Goal: Information Seeking & Learning: Understand process/instructions

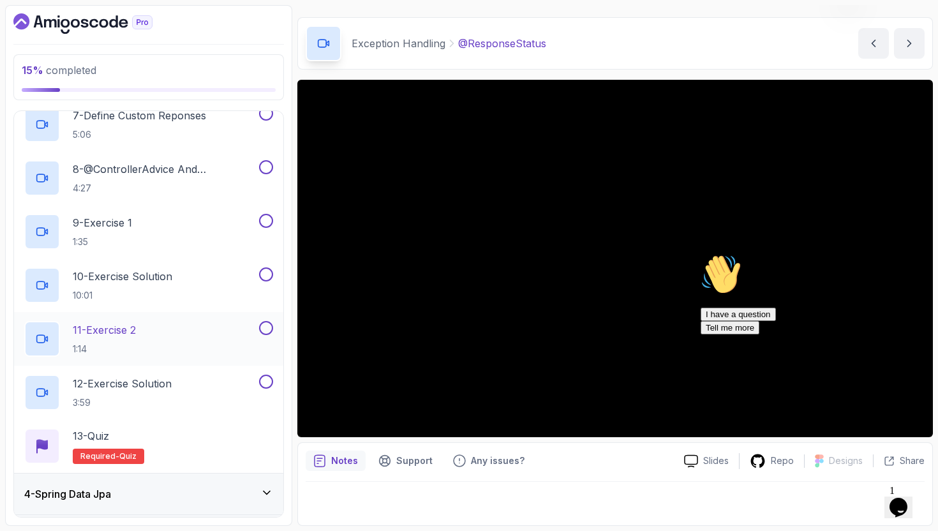
scroll to position [261, 0]
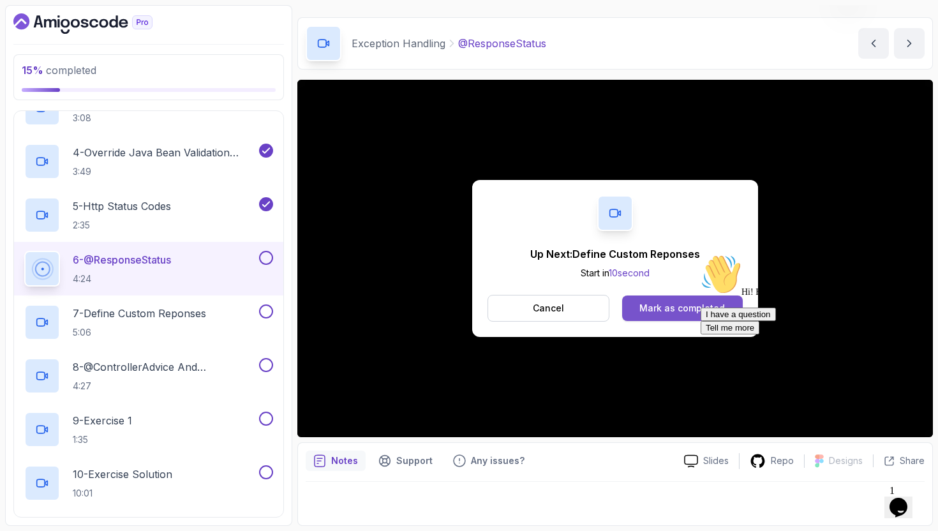
click at [644, 303] on div "Mark as completed" at bounding box center [681, 308] width 85 height 13
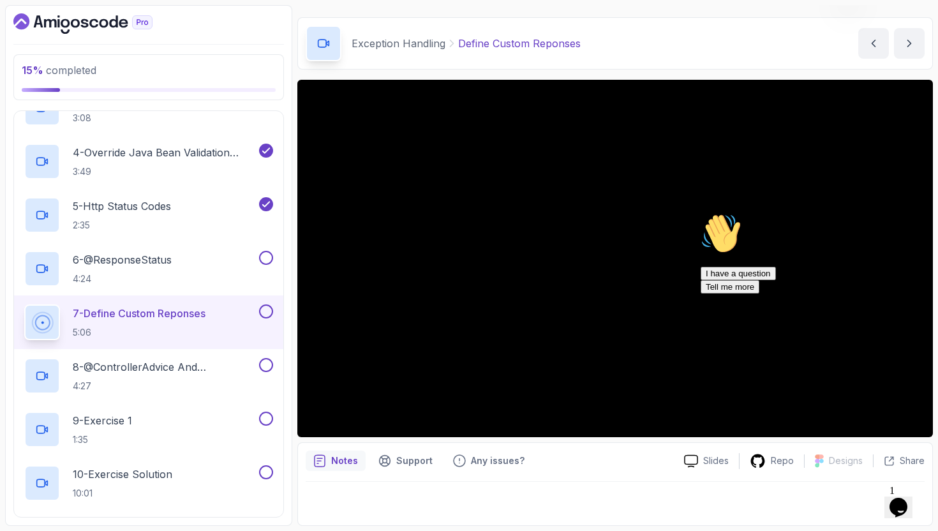
scroll to position [287, 0]
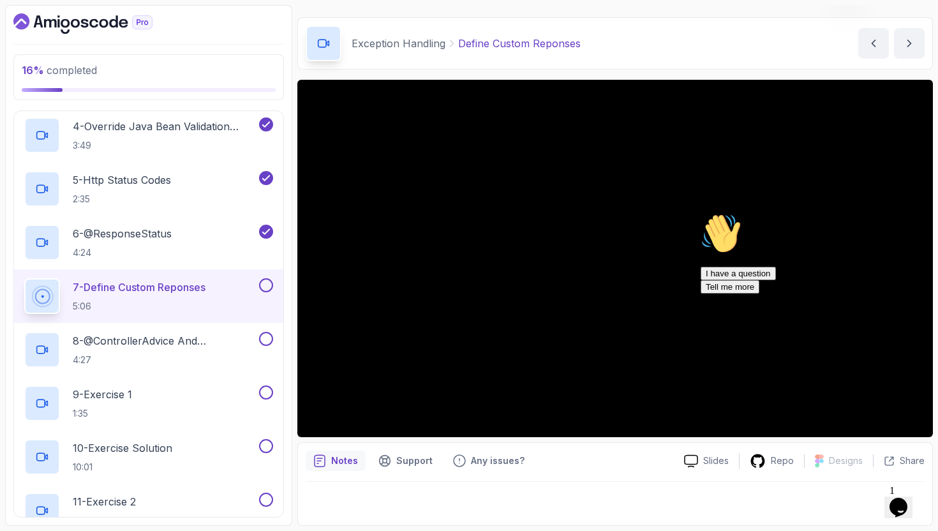
click at [892, 497] on div "Opens Chat This icon Opens the chat window." at bounding box center [898, 507] width 20 height 20
click at [892, 501] on button "Close Chat This icon closes the chat window." at bounding box center [895, 509] width 23 height 17
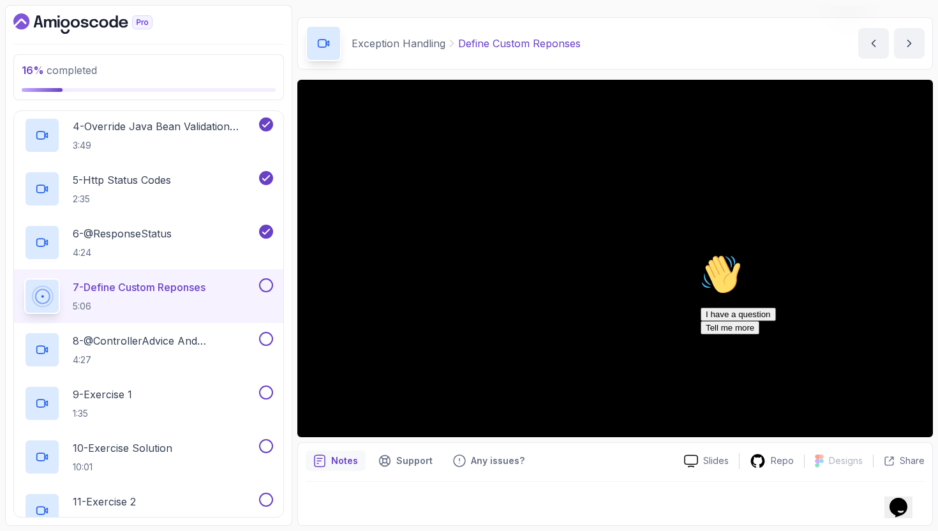
click at [896, 508] on icon "Opens Chat This icon Opens the chat window." at bounding box center [898, 507] width 20 height 20
click at [896, 508] on button "Opens Chat This icon Opens the chat window." at bounding box center [898, 507] width 28 height 22
click at [904, 509] on icon "Opens Chat This icon Opens the chat window." at bounding box center [898, 507] width 20 height 20
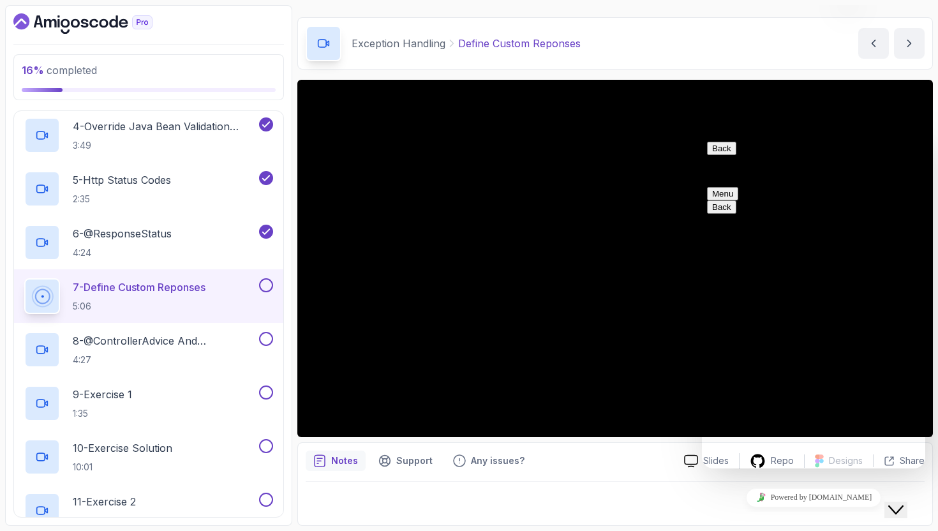
click at [903, 503] on div "Close Chat This icon closes the chat window." at bounding box center [895, 509] width 15 height 15
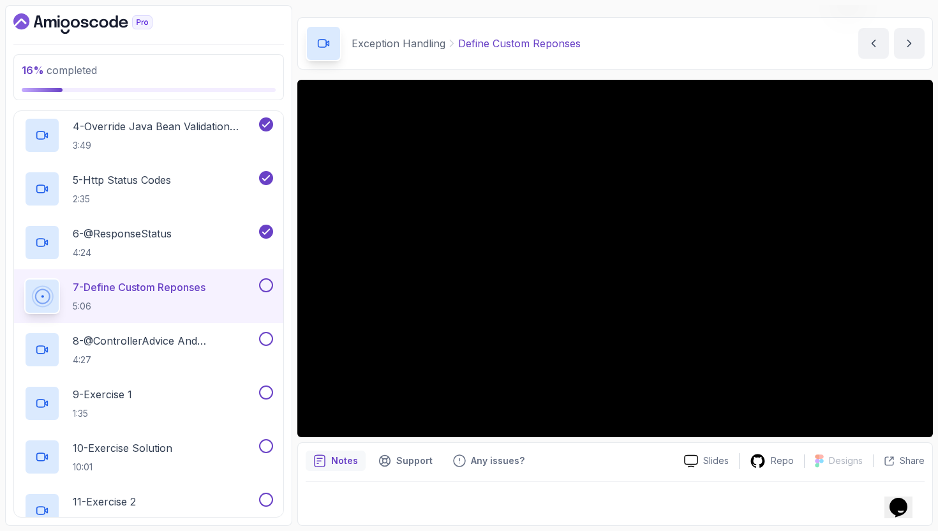
click at [264, 278] on div at bounding box center [264, 285] width 17 height 14
click at [269, 283] on button at bounding box center [266, 285] width 14 height 14
click at [245, 343] on p "8 - @ControllerAdvice And @ExceptionHandler" at bounding box center [165, 340] width 184 height 15
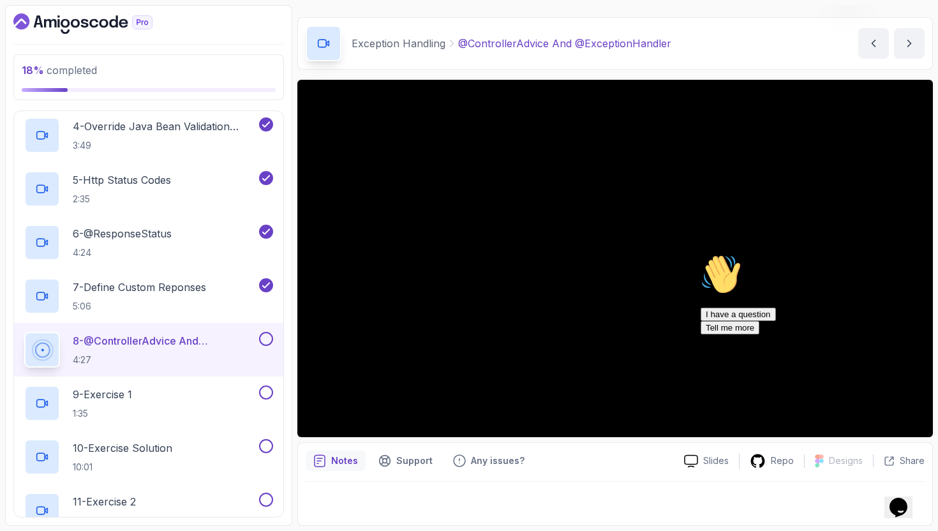
click at [701, 254] on icon "Chat attention grabber" at bounding box center [701, 254] width 0 height 0
click at [261, 340] on button at bounding box center [266, 339] width 14 height 14
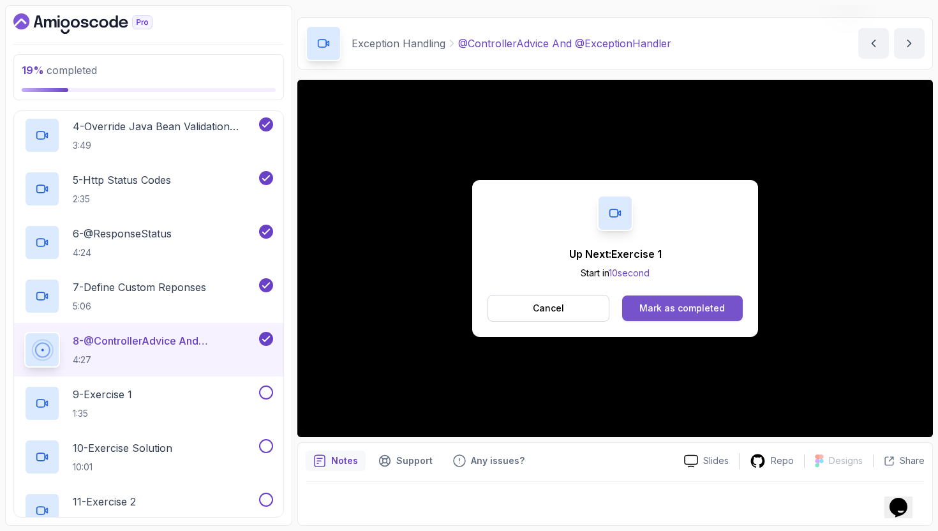
click at [655, 318] on button "Mark as completed" at bounding box center [682, 308] width 121 height 26
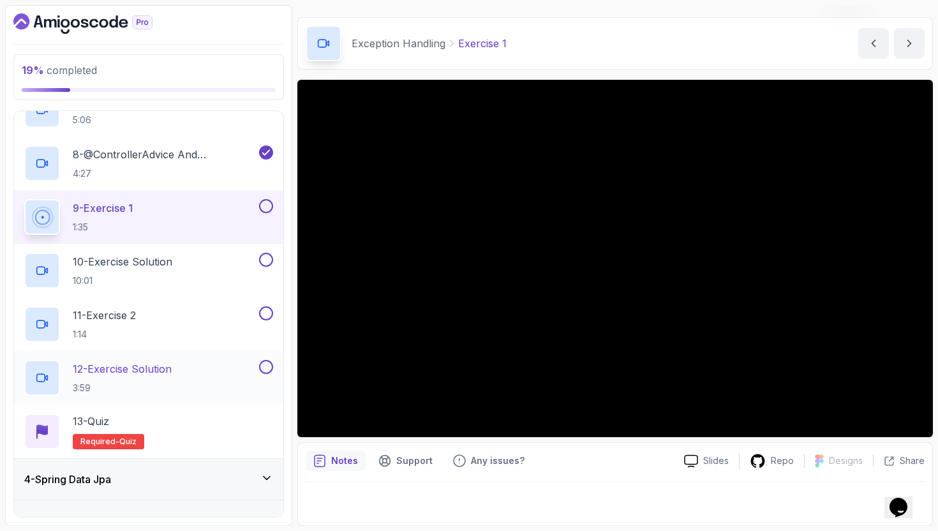
scroll to position [637, 0]
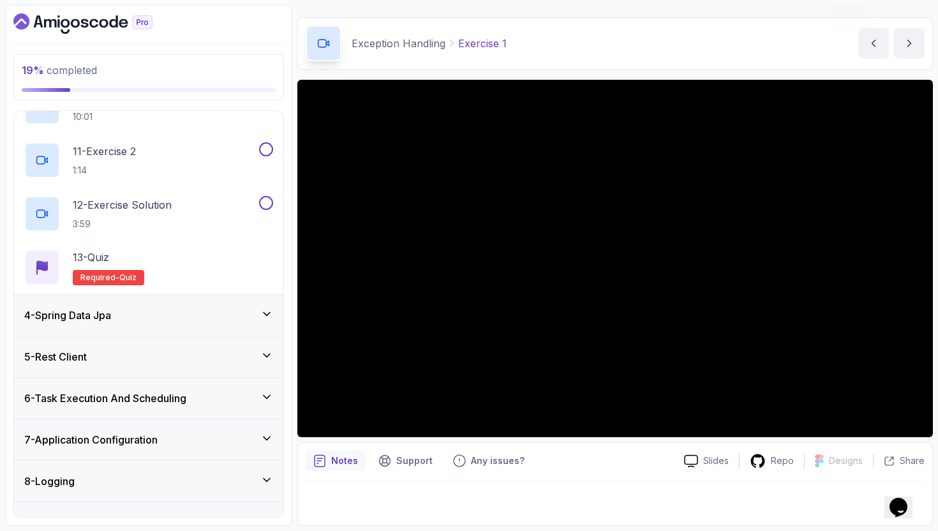
click at [270, 311] on icon at bounding box center [266, 314] width 13 height 13
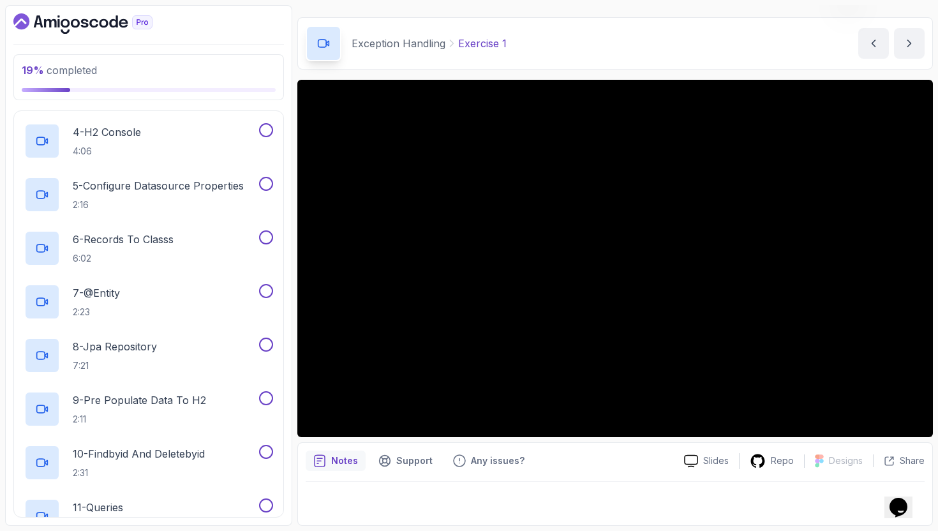
scroll to position [0, 0]
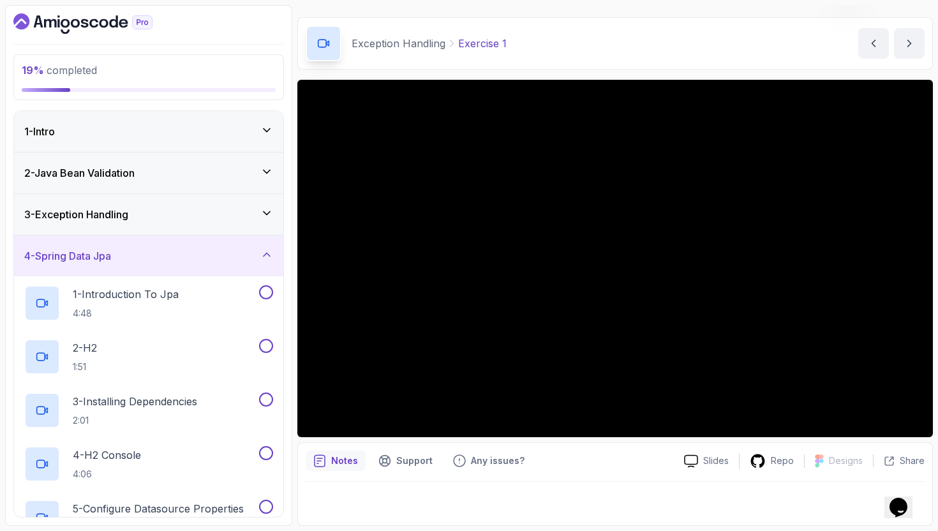
click at [255, 227] on div "3 - Exception Handling" at bounding box center [148, 214] width 269 height 41
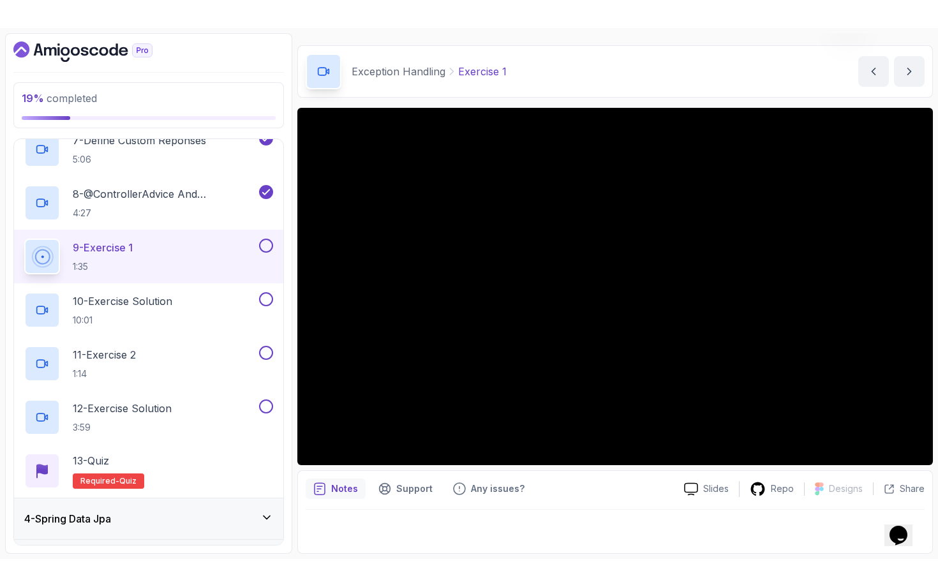
scroll to position [438, 0]
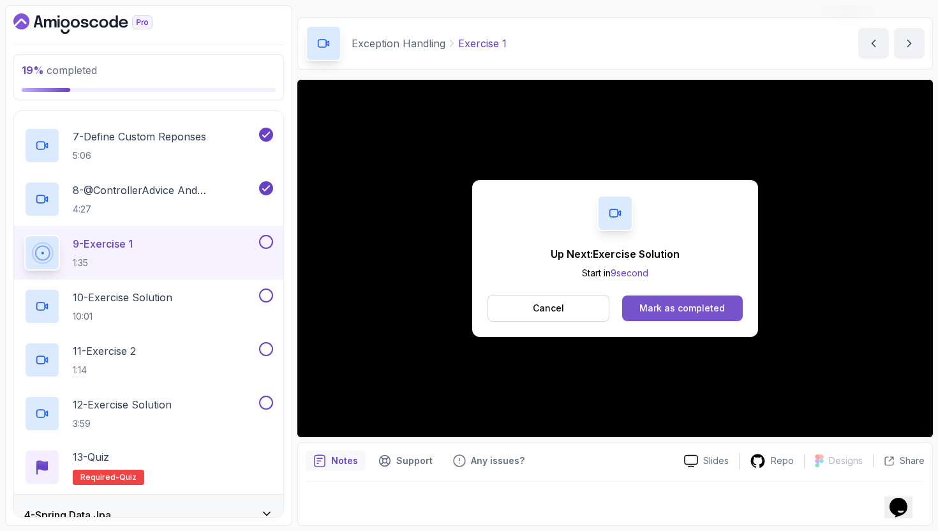
click at [688, 303] on div "Mark as completed" at bounding box center [681, 308] width 85 height 13
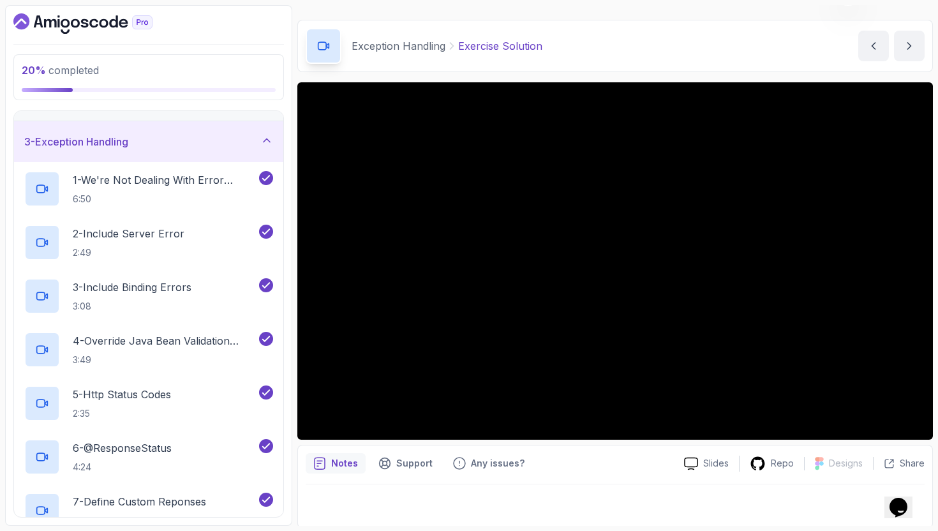
scroll to position [477, 0]
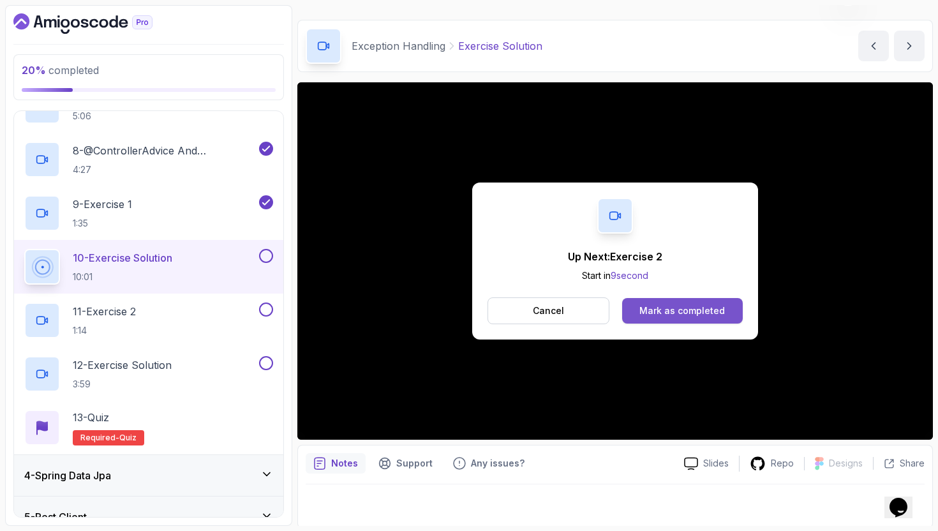
click at [717, 318] on button "Mark as completed" at bounding box center [682, 311] width 121 height 26
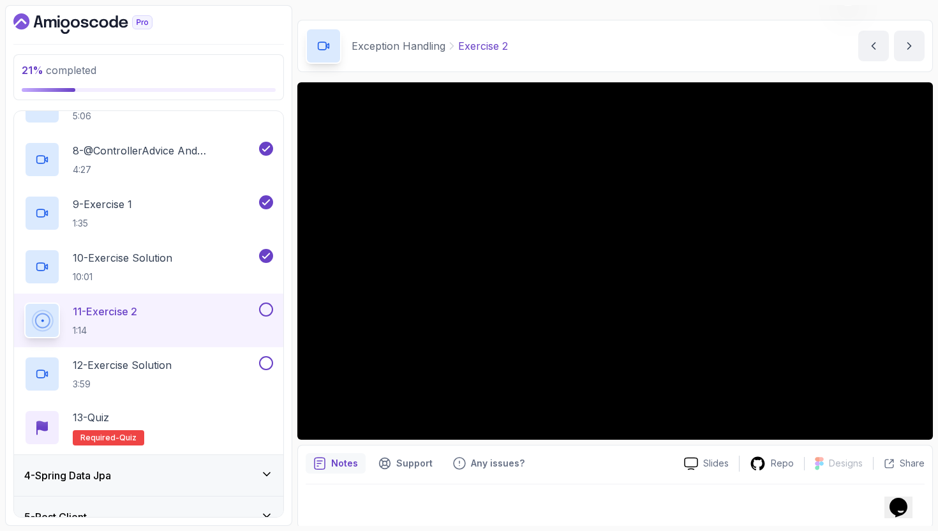
click at [210, 346] on div "11 - Exercise 2 1:14" at bounding box center [148, 320] width 269 height 54
click at [186, 387] on div "12 - Exercise Solution 3:59" at bounding box center [140, 374] width 232 height 36
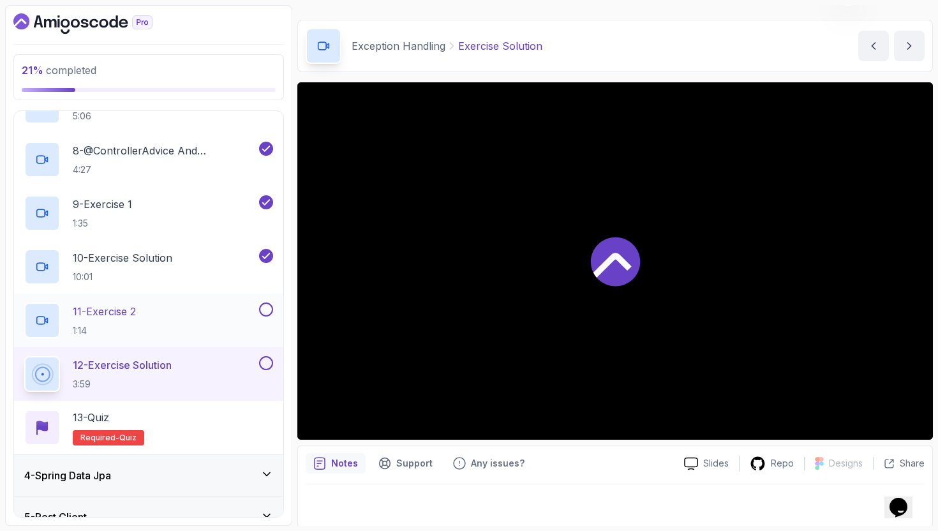
click at [209, 327] on div "11 - Exercise 2 1:14" at bounding box center [140, 320] width 232 height 36
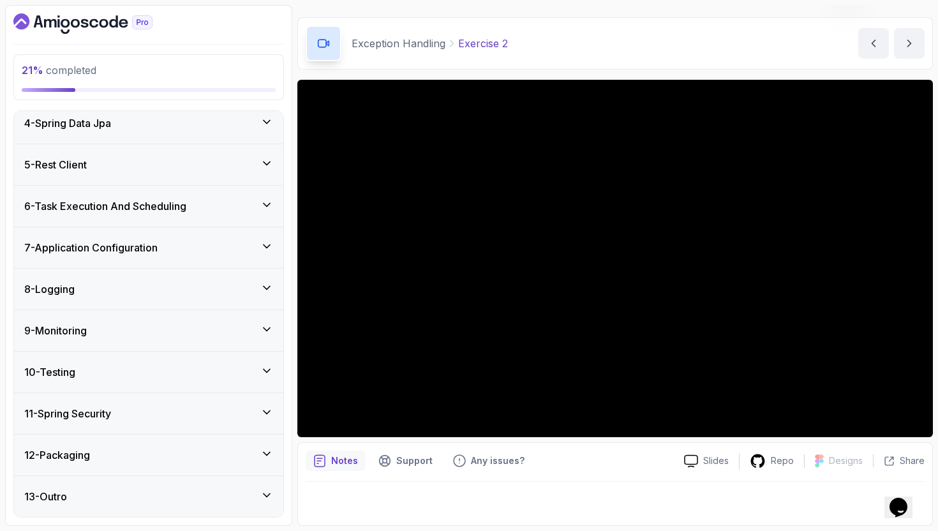
scroll to position [489, 0]
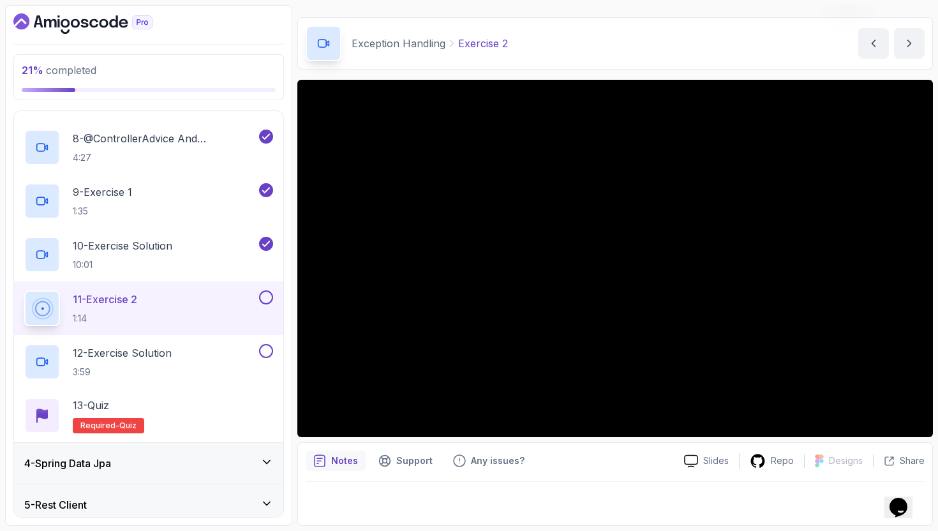
click at [262, 297] on button at bounding box center [266, 297] width 14 height 14
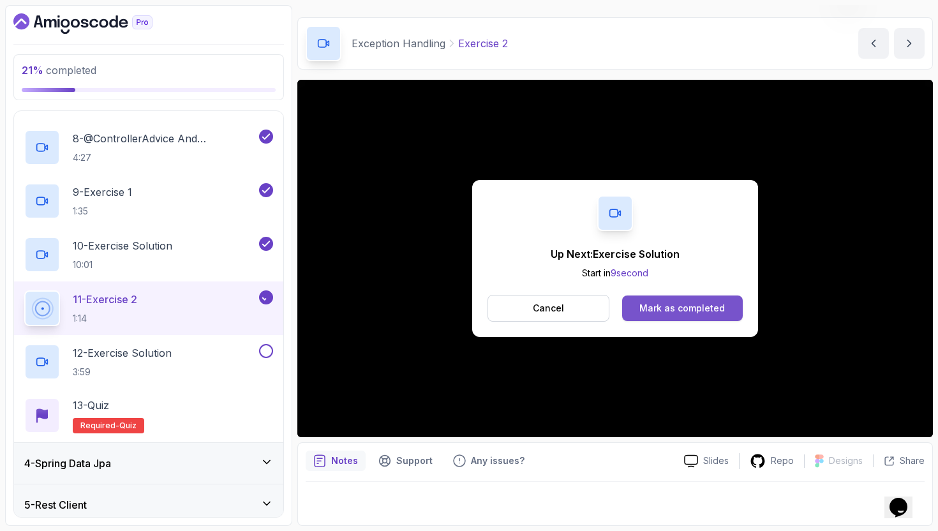
click at [651, 302] on div "Mark as completed" at bounding box center [681, 308] width 85 height 13
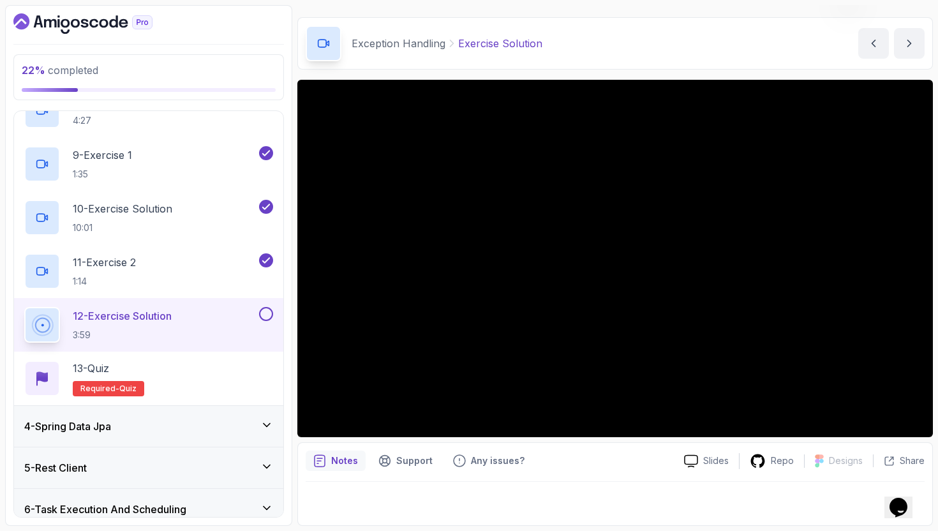
scroll to position [31, 0]
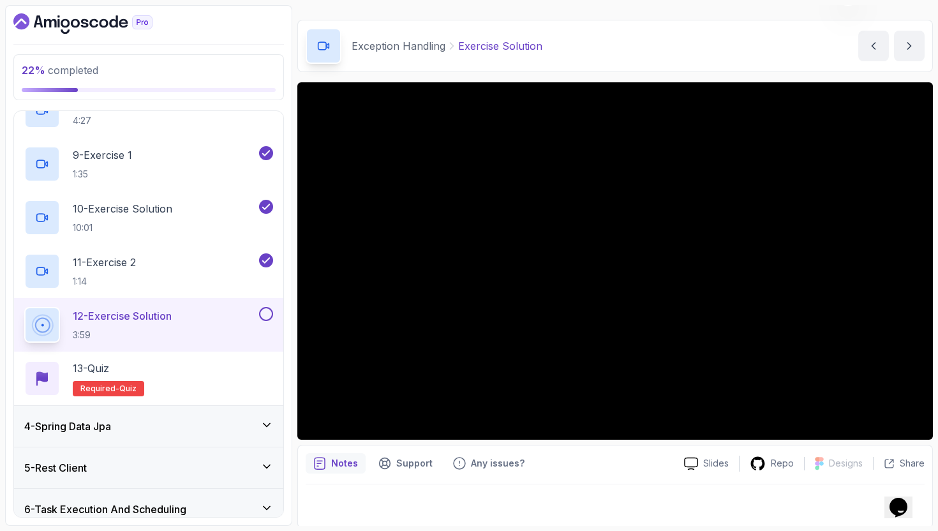
click at [123, 438] on div "4 - Spring Data Jpa" at bounding box center [148, 426] width 269 height 41
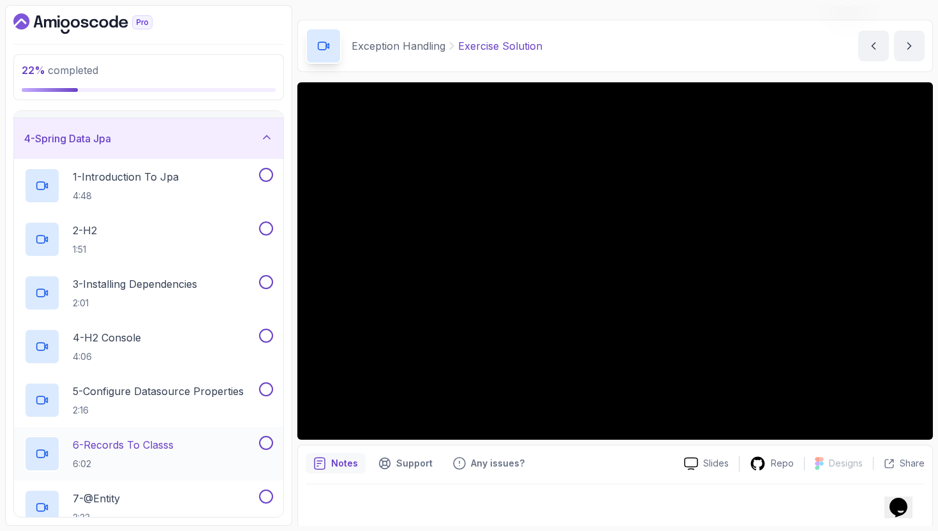
scroll to position [0, 0]
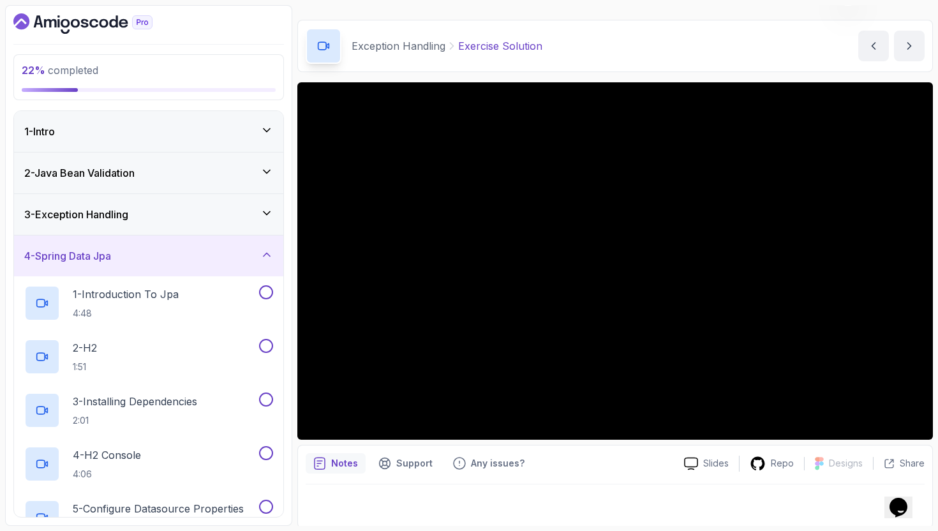
click at [236, 207] on div "3 - Exception Handling" at bounding box center [148, 214] width 249 height 15
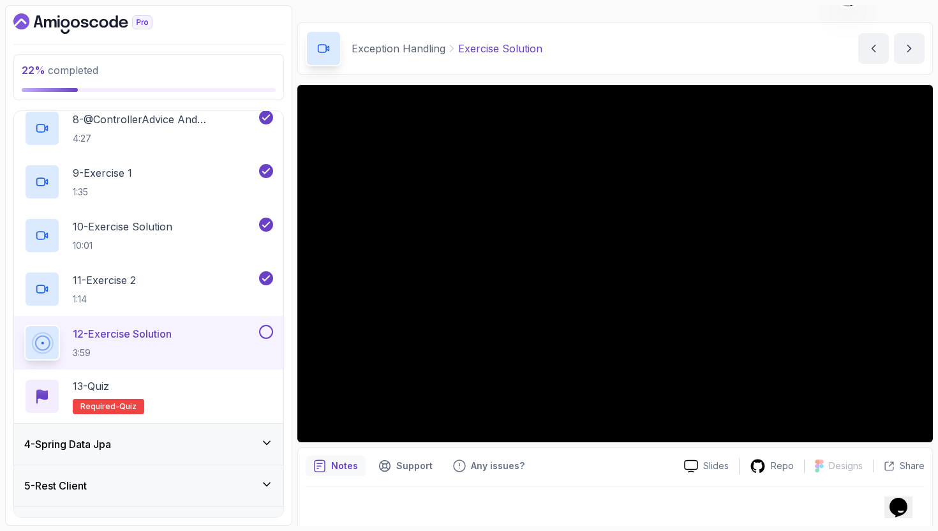
scroll to position [567, 0]
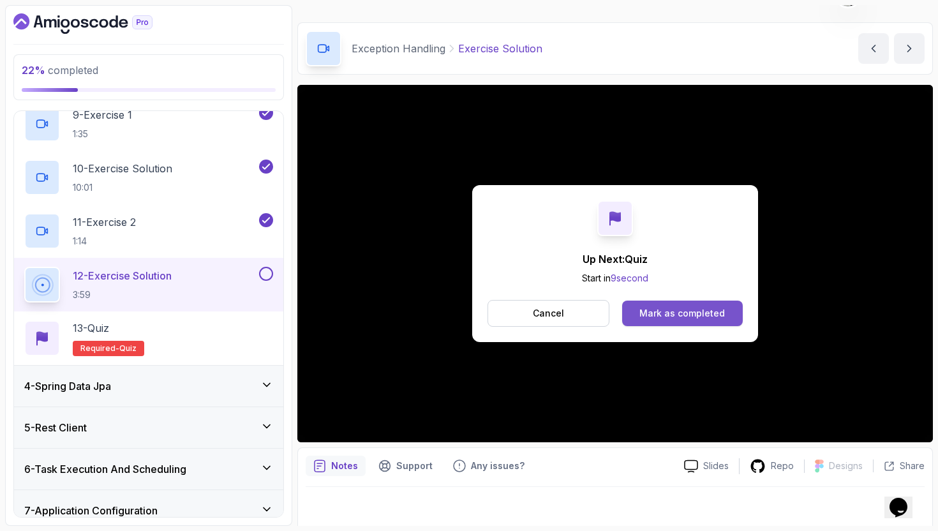
click at [636, 309] on button "Mark as completed" at bounding box center [682, 314] width 121 height 26
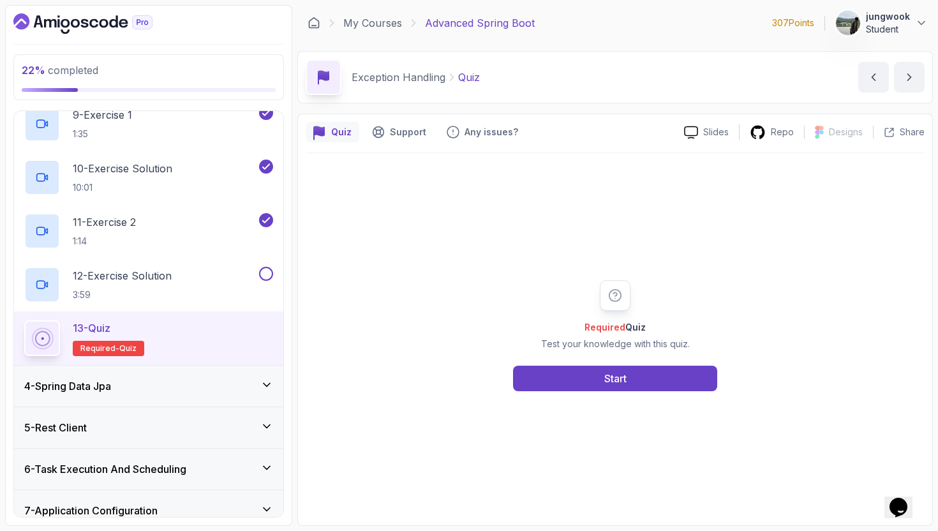
click at [184, 382] on div "4 - Spring Data Jpa" at bounding box center [148, 385] width 249 height 15
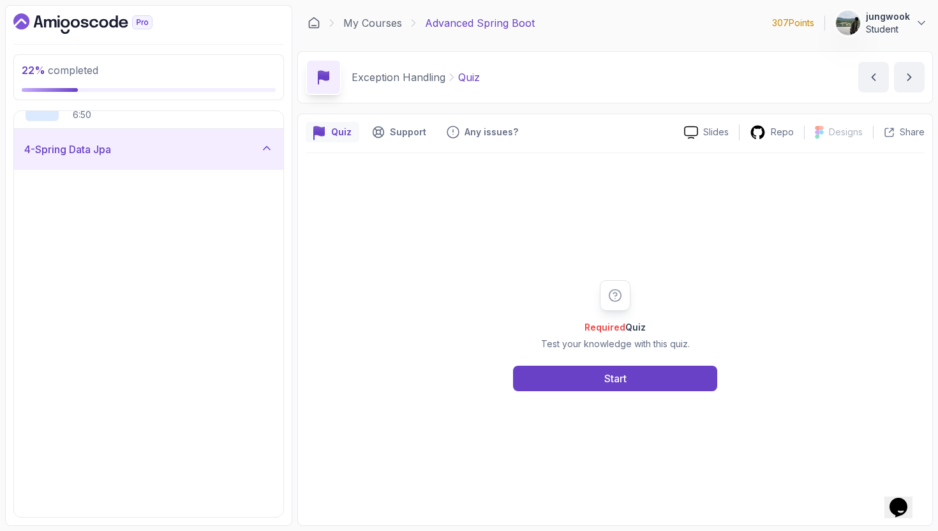
scroll to position [133, 0]
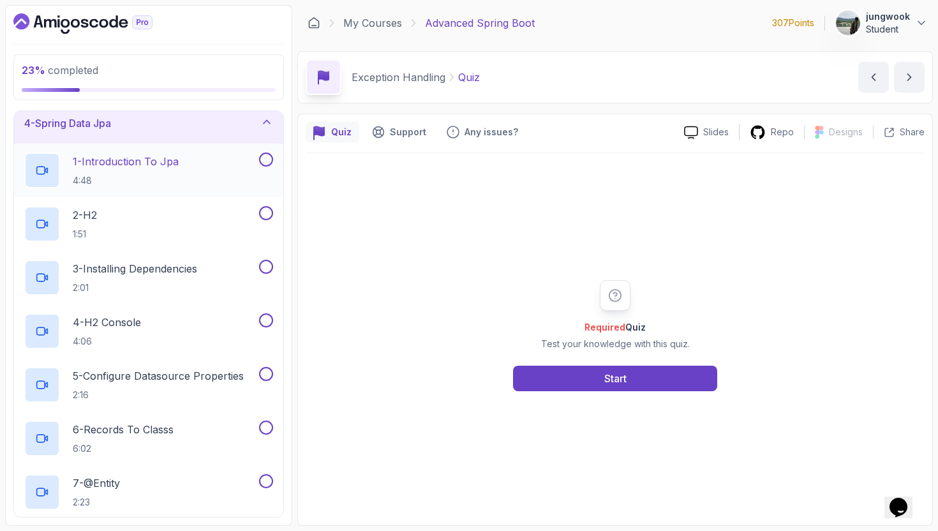
click at [145, 167] on p "1 - Introduction To Jpa" at bounding box center [126, 161] width 106 height 15
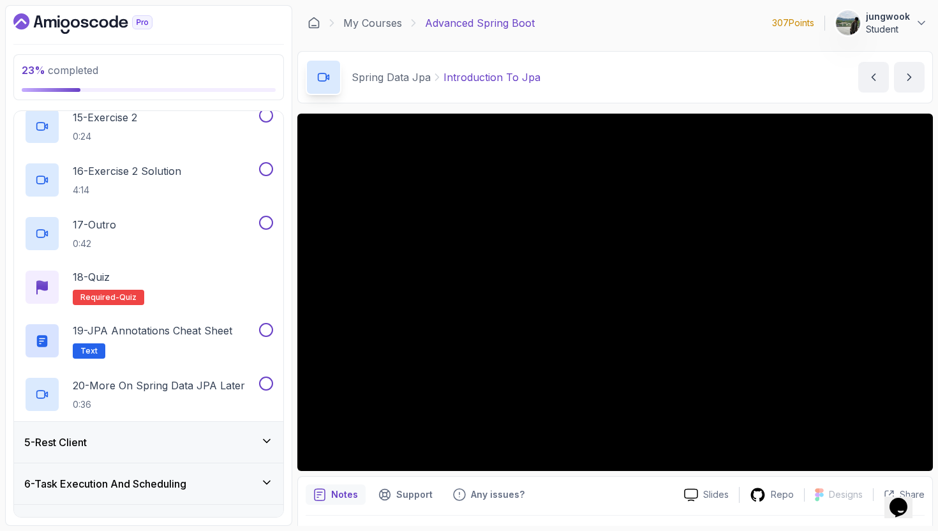
click at [157, 440] on div "5 - Rest Client" at bounding box center [148, 441] width 249 height 15
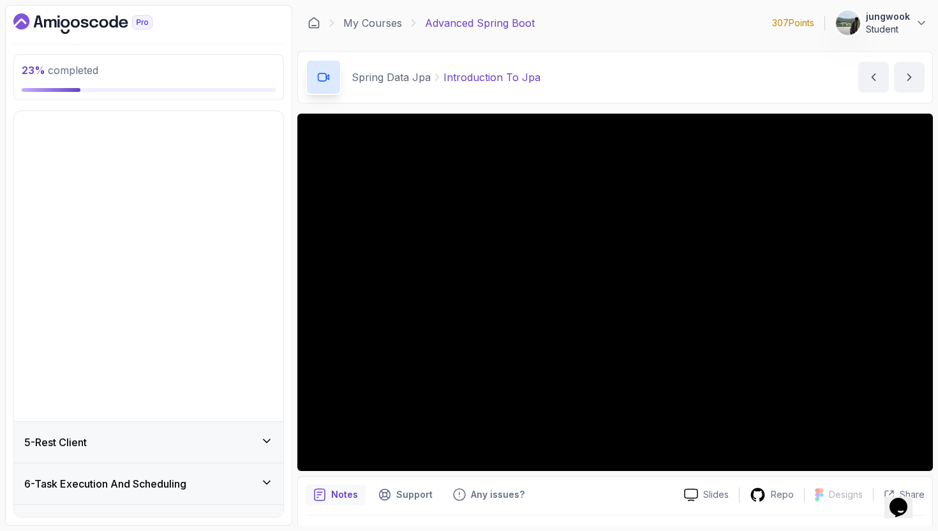
scroll to position [133, 0]
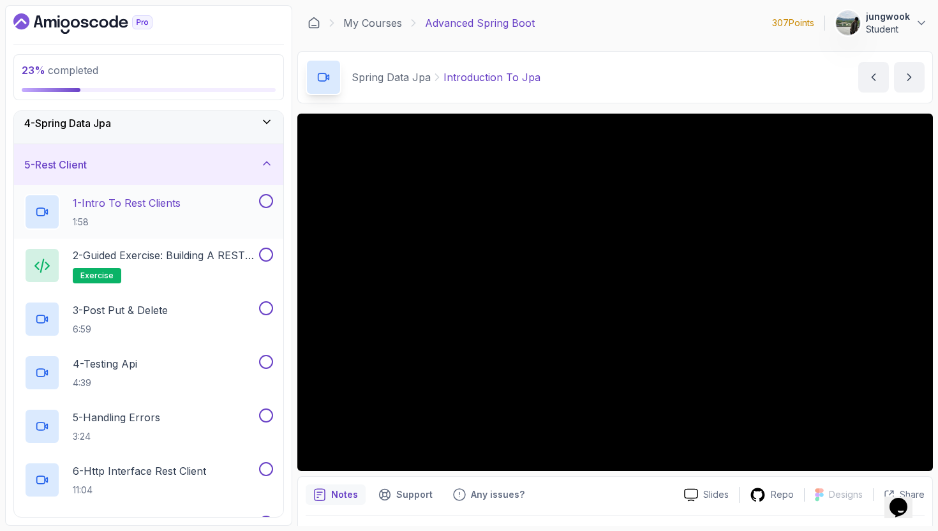
click at [209, 205] on div "1 - Intro To Rest Clients 1:58" at bounding box center [140, 212] width 232 height 36
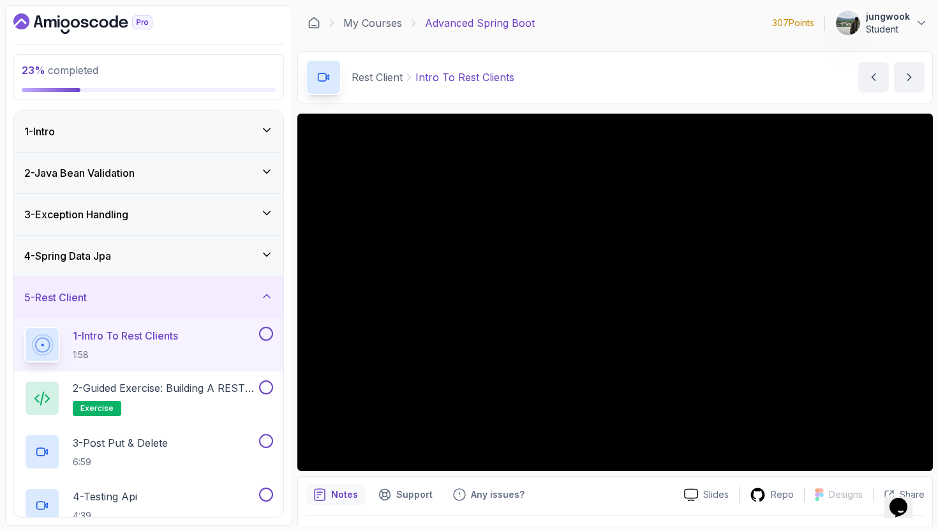
click at [192, 273] on div "4 - Spring Data Jpa" at bounding box center [148, 255] width 269 height 41
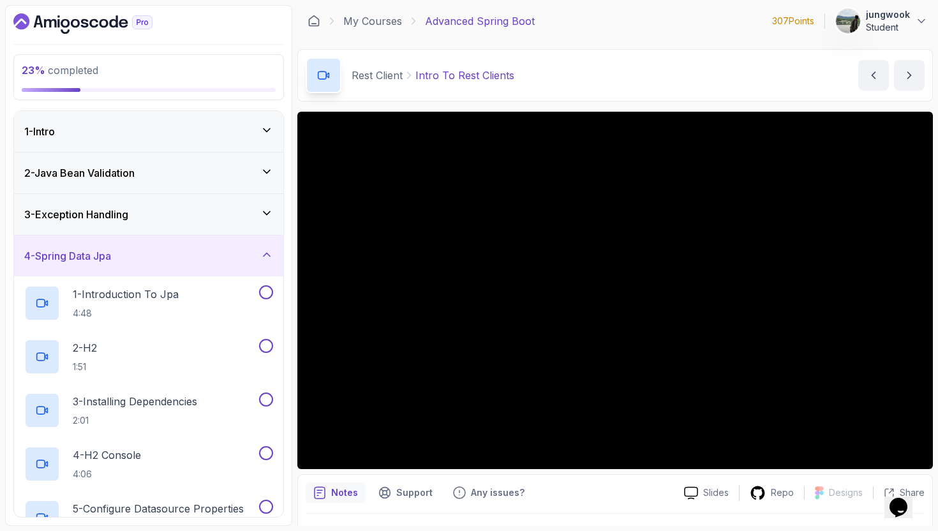
scroll to position [3, 0]
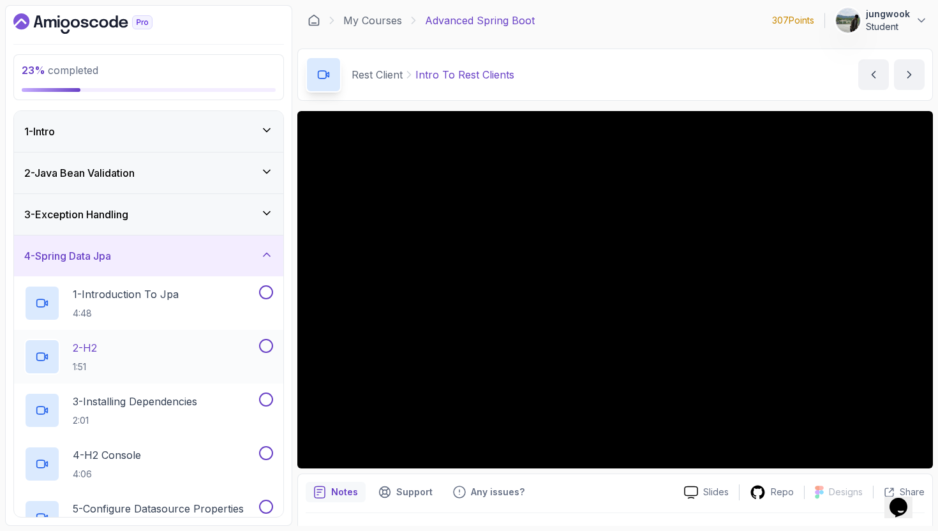
click at [197, 351] on div "2 - H2 1:51" at bounding box center [140, 357] width 232 height 36
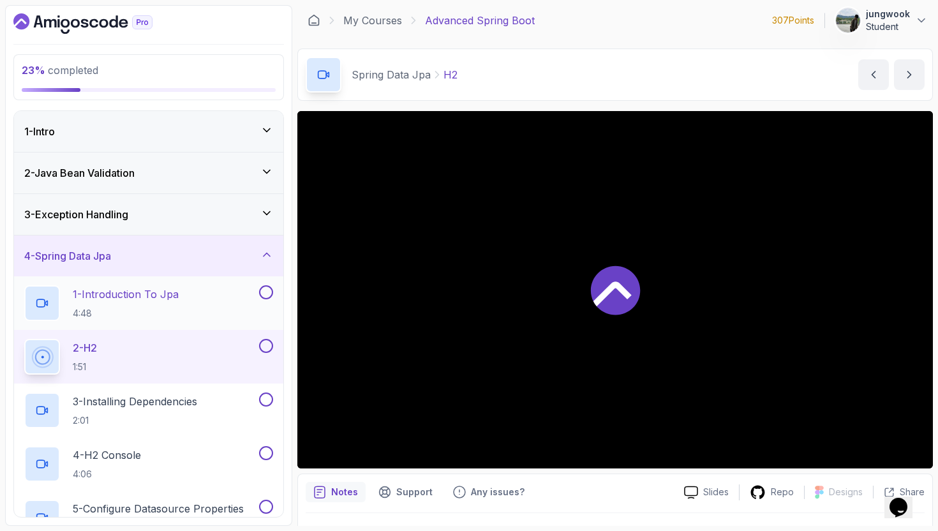
click at [269, 290] on button at bounding box center [266, 292] width 14 height 14
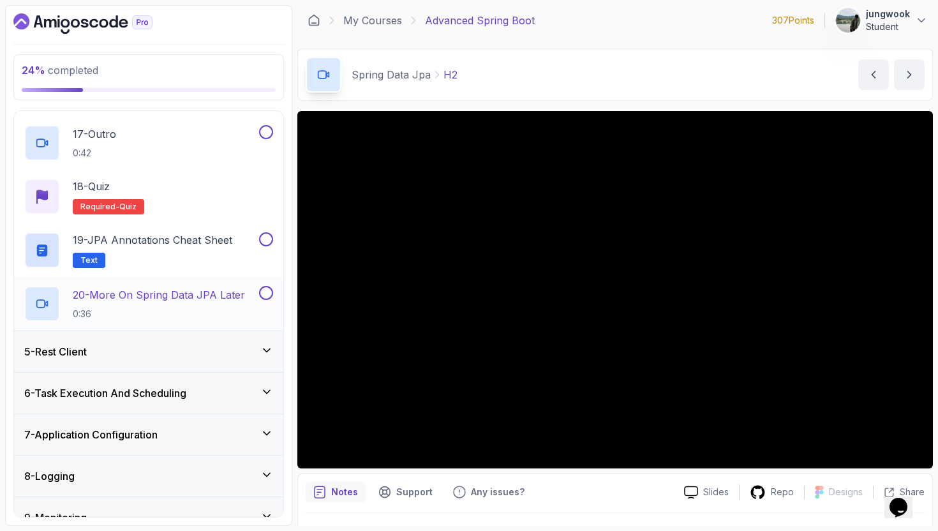
scroll to position [1071, 0]
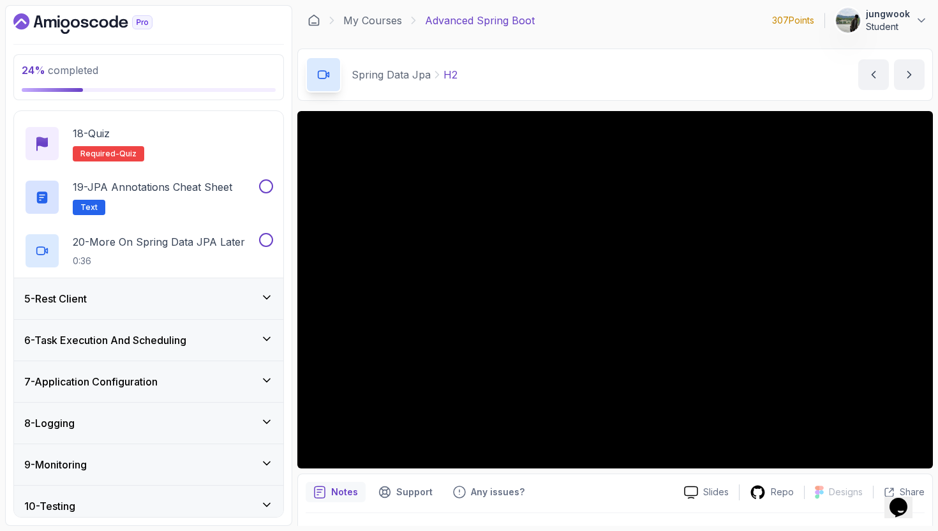
click at [114, 286] on div "5 - Rest Client" at bounding box center [148, 298] width 269 height 41
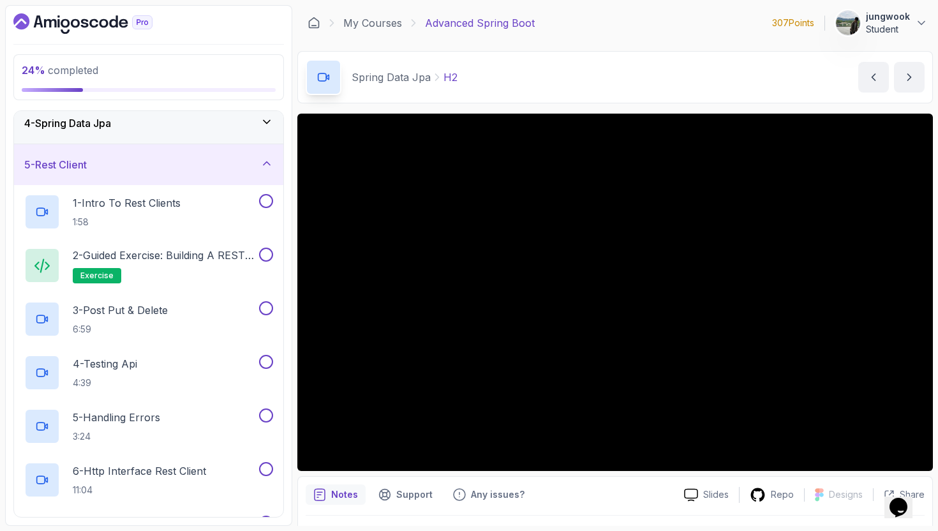
scroll to position [0, 0]
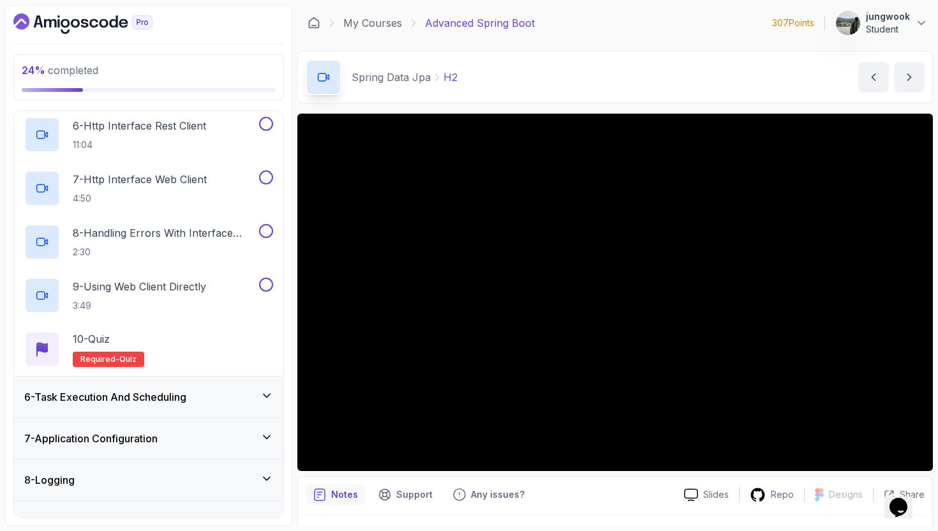
click at [250, 412] on div "6 - Task Execution And Scheduling" at bounding box center [148, 396] width 269 height 41
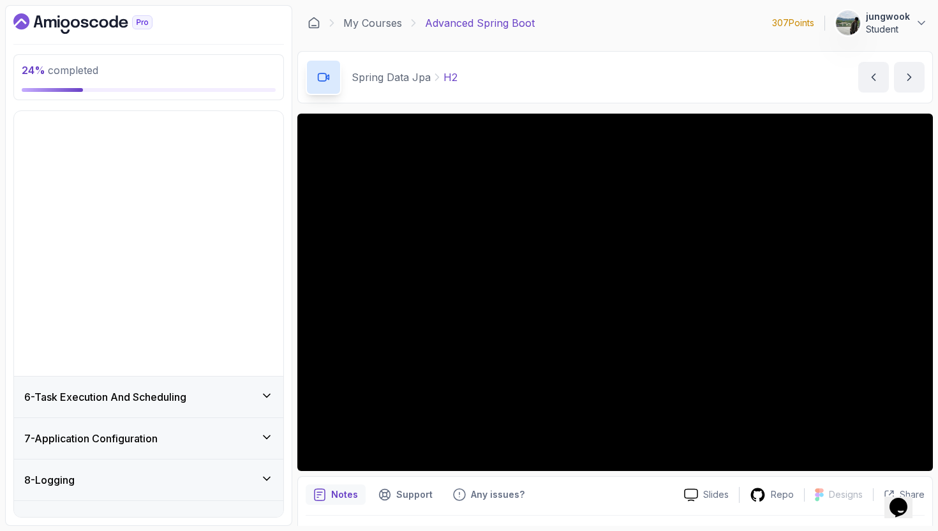
scroll to position [133, 0]
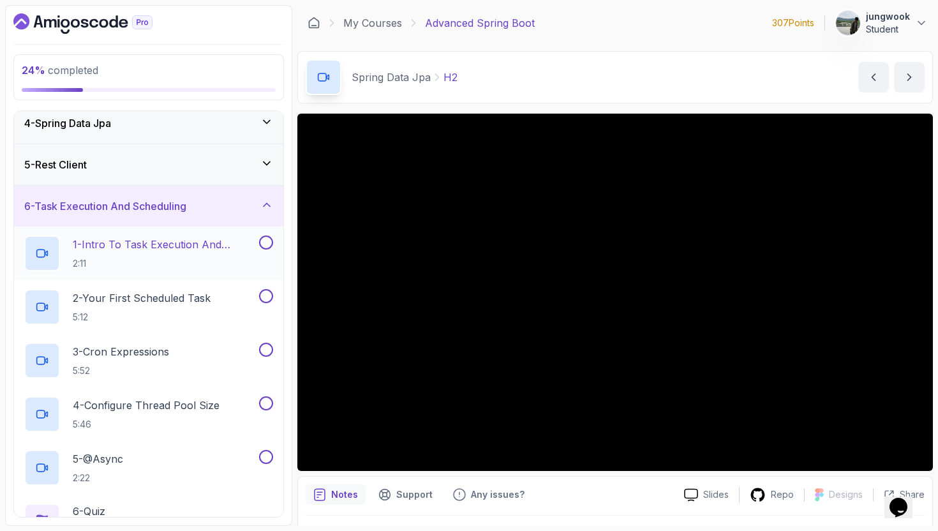
click at [248, 255] on h2 "1 - Intro To Task Execution And Scheduling 2:11" at bounding box center [165, 253] width 184 height 33
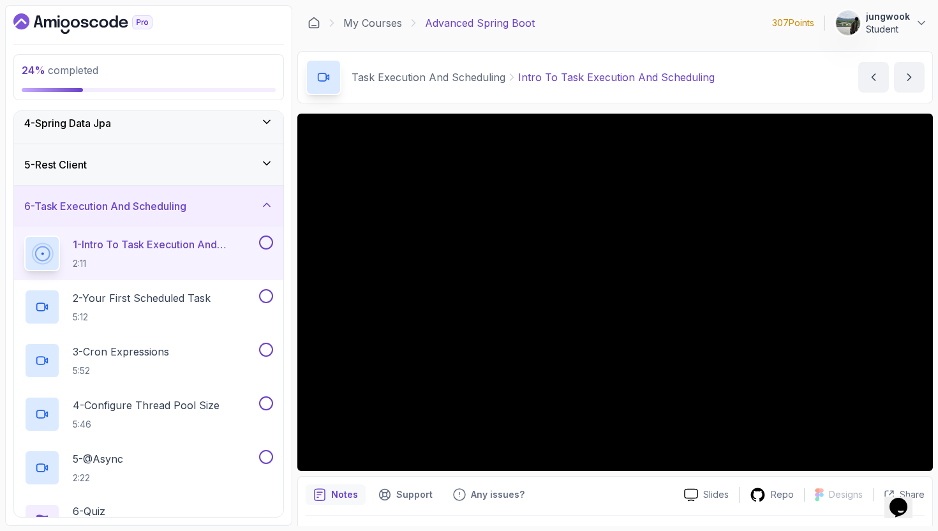
click at [224, 174] on div "5 - Rest Client" at bounding box center [148, 164] width 269 height 41
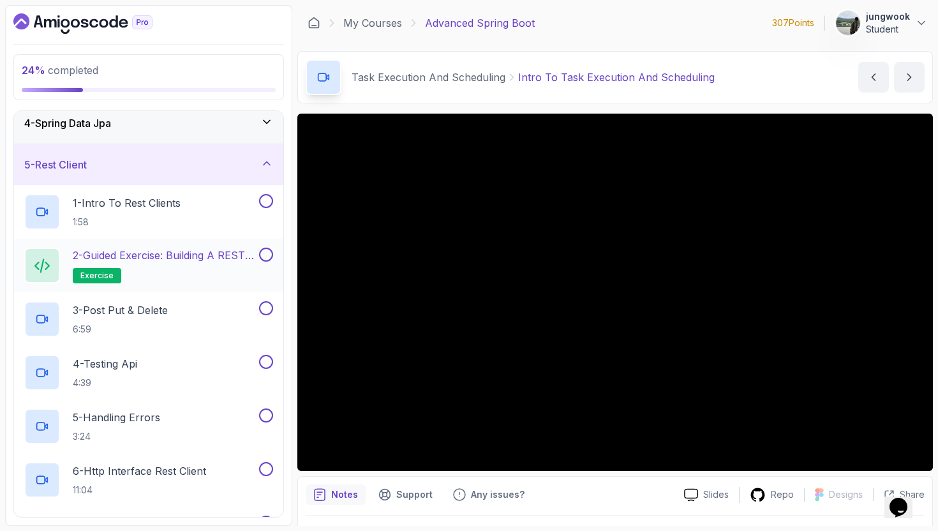
click at [163, 274] on h2 "2 - Guided Exercise: Building a REST Client exercise" at bounding box center [165, 266] width 184 height 36
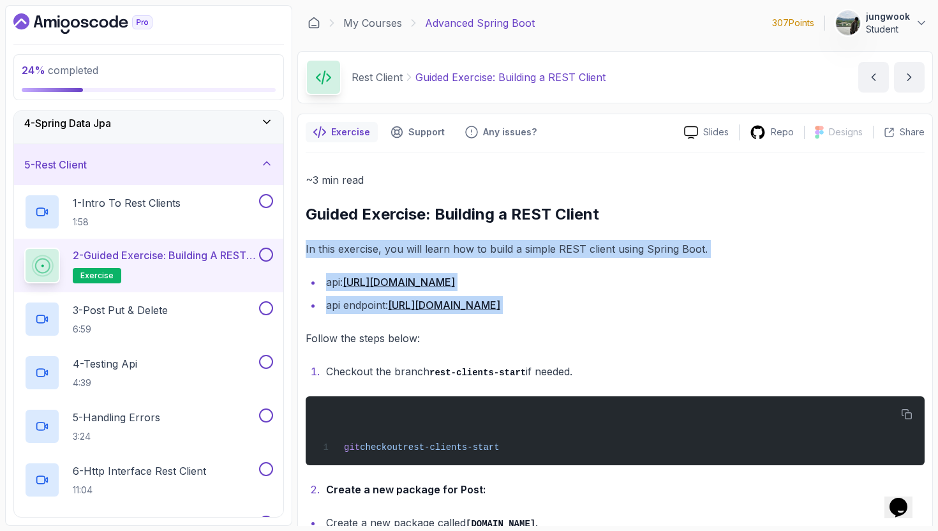
drag, startPoint x: 406, startPoint y: 230, endPoint x: 376, endPoint y: 330, distance: 105.4
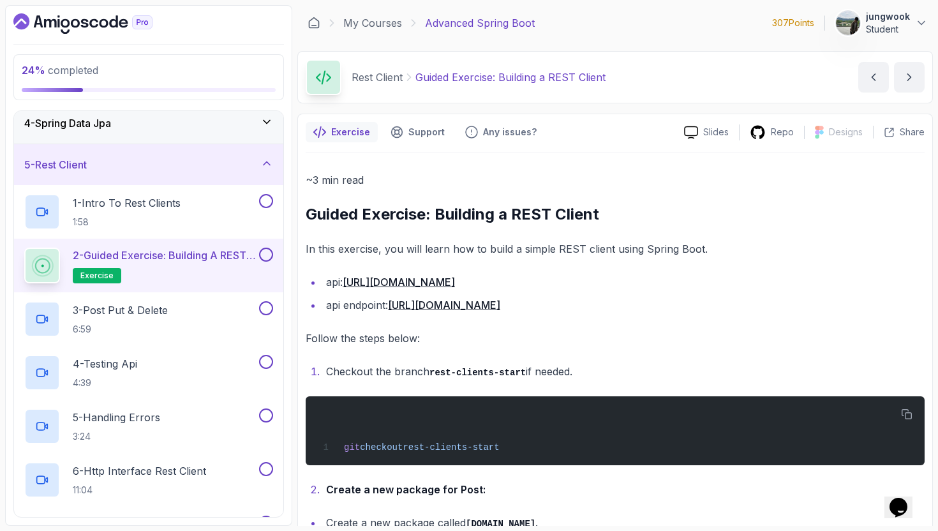
click at [373, 338] on p "Follow the steps below:" at bounding box center [615, 338] width 619 height 18
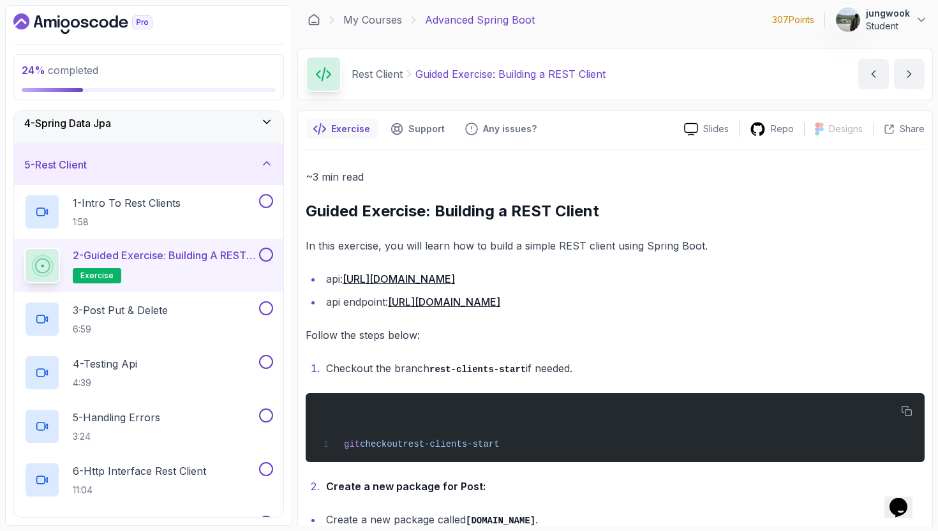
scroll to position [1, 0]
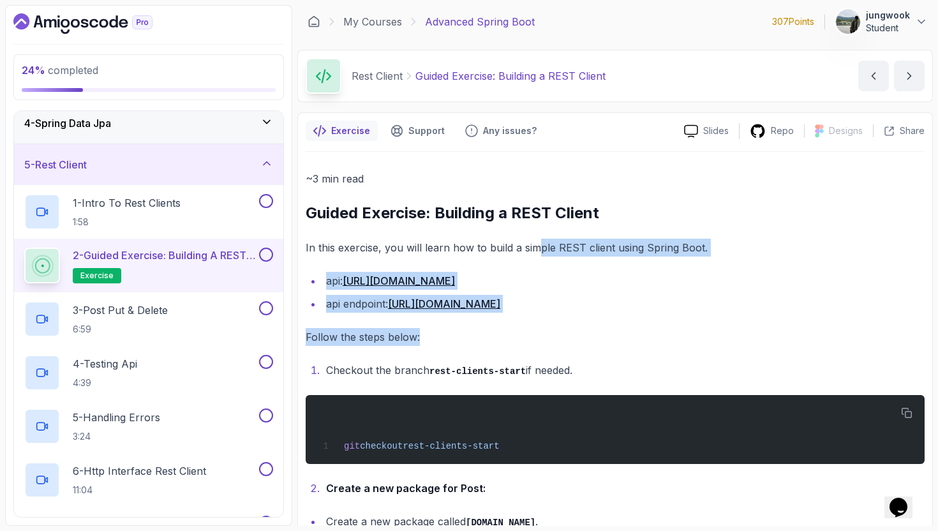
drag, startPoint x: 533, startPoint y: 255, endPoint x: 538, endPoint y: 330, distance: 75.4
click at [538, 330] on p "Follow the steps below:" at bounding box center [615, 337] width 619 height 18
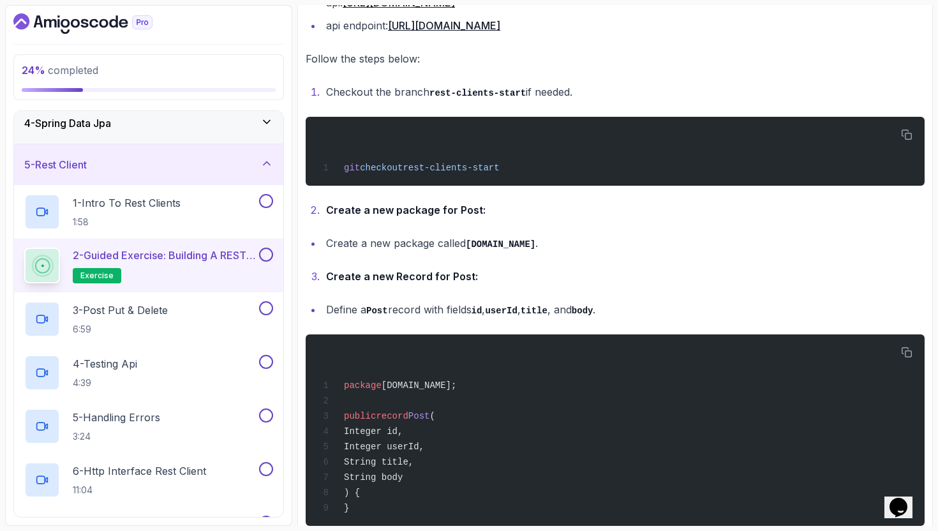
scroll to position [163, 0]
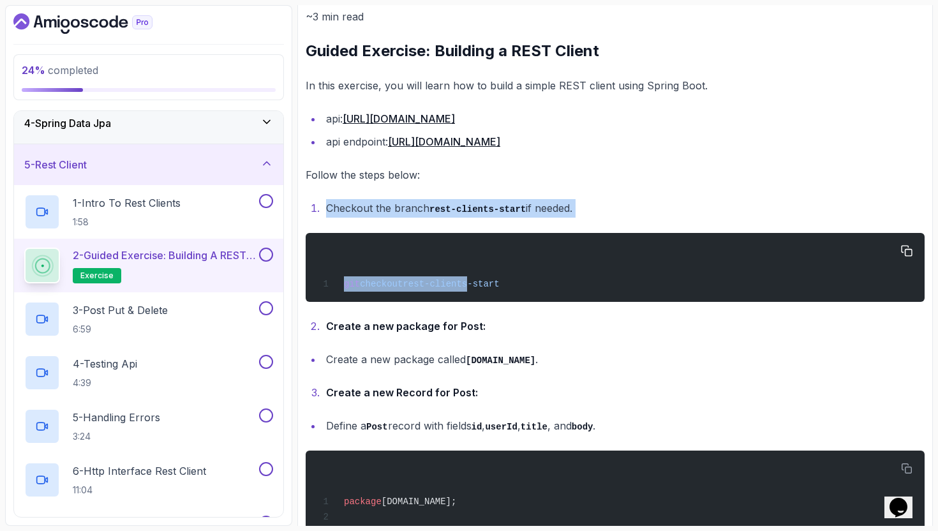
drag, startPoint x: 462, startPoint y: 179, endPoint x: 473, endPoint y: 278, distance: 99.5
click at [474, 279] on span "rest-clients-start" at bounding box center [451, 284] width 96 height 10
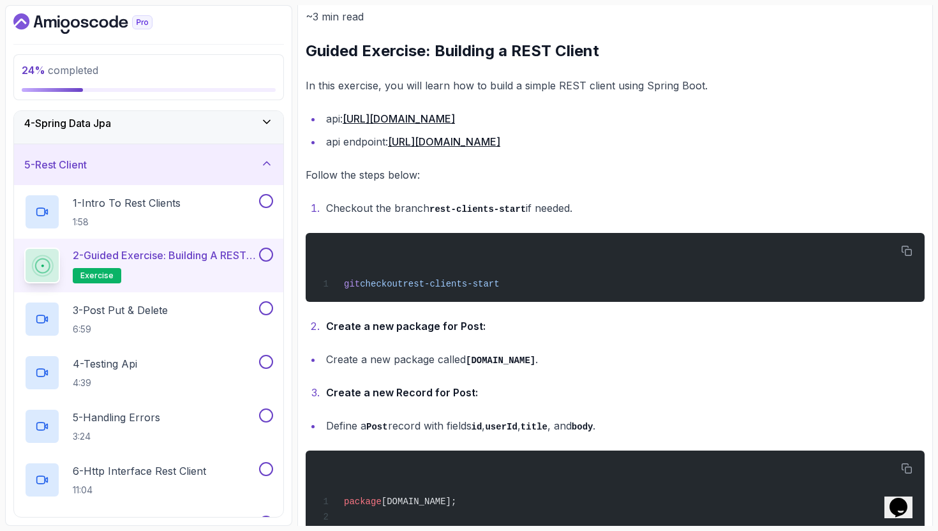
drag, startPoint x: 621, startPoint y: 280, endPoint x: 444, endPoint y: 197, distance: 195.2
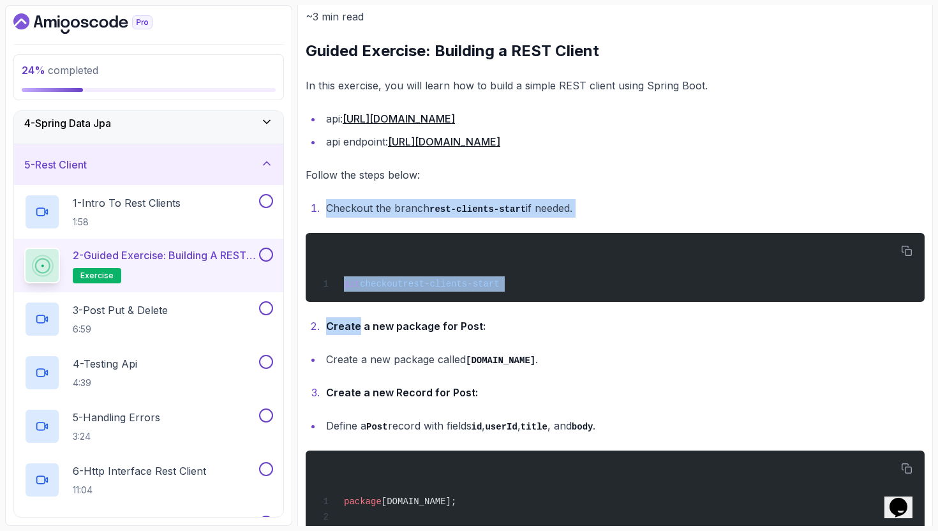
drag, startPoint x: 444, startPoint y: 197, endPoint x: 591, endPoint y: 304, distance: 181.7
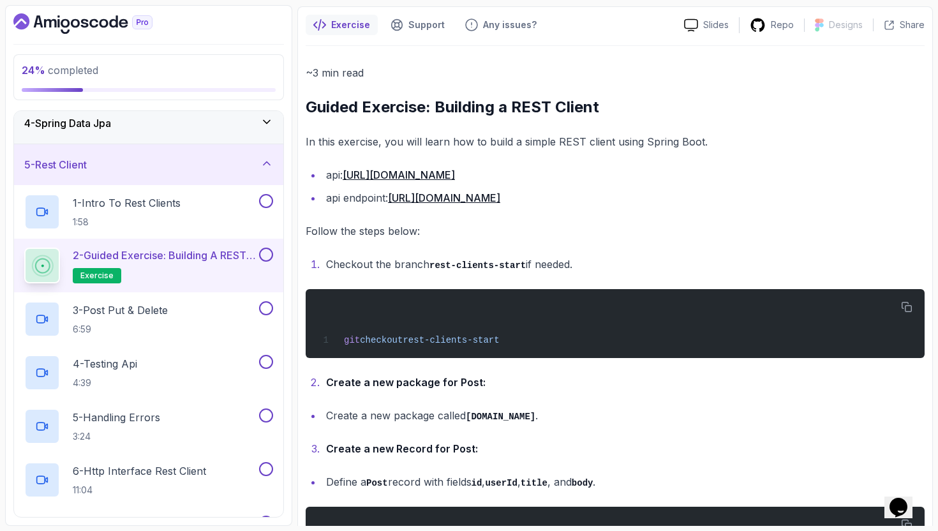
scroll to position [51, 0]
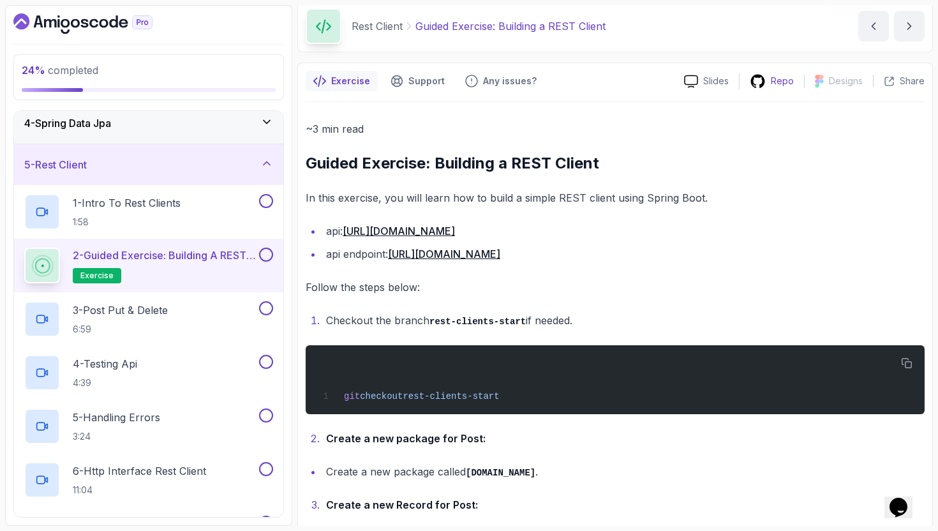
click at [782, 75] on p "Repo" at bounding box center [782, 81] width 23 height 13
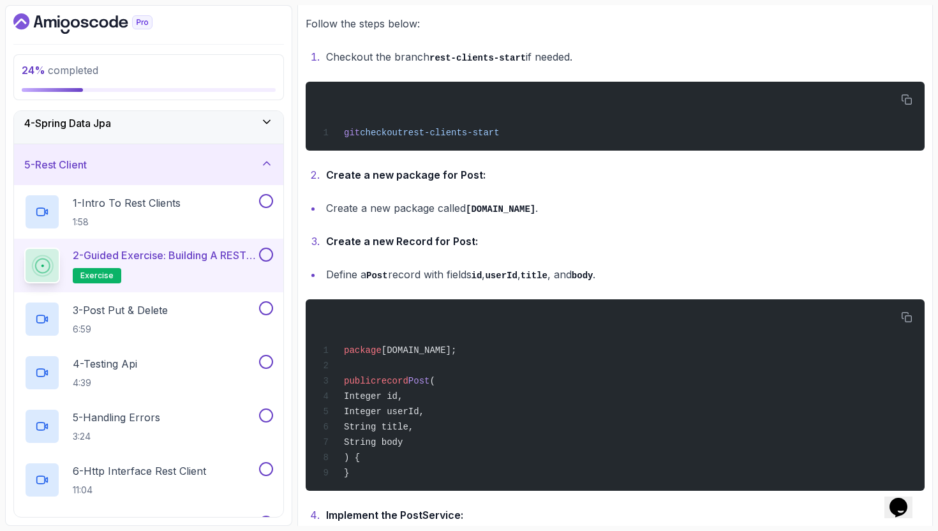
scroll to position [360, 0]
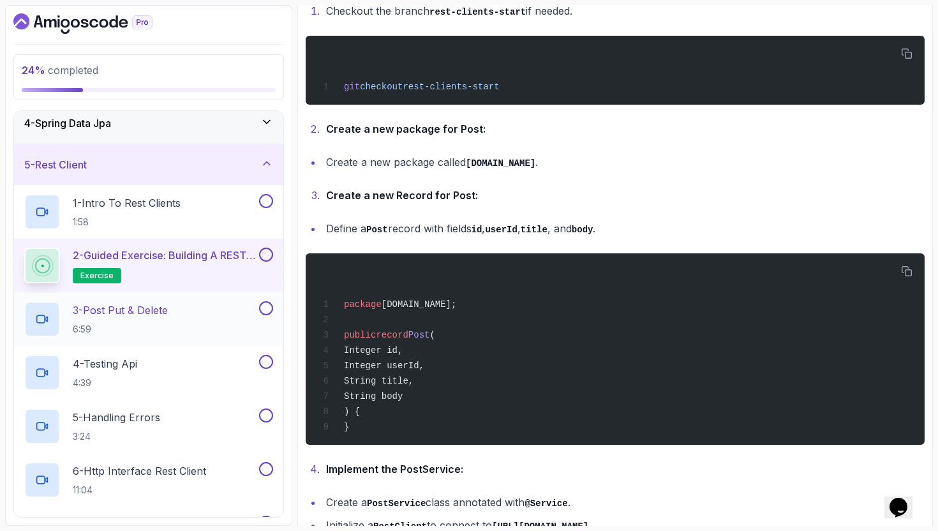
click at [167, 323] on p "6:59" at bounding box center [120, 329] width 95 height 13
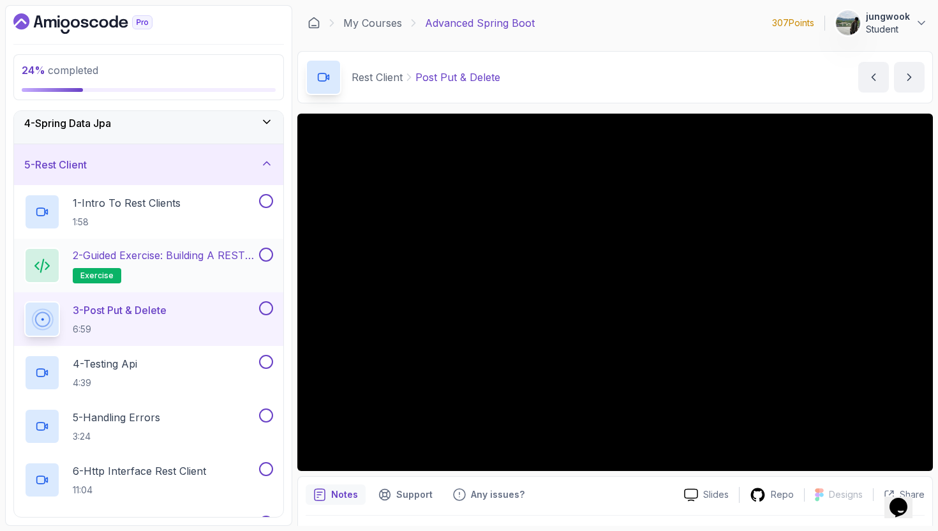
click at [221, 254] on p "2 - Guided Exercise: Building a REST Client" at bounding box center [165, 255] width 184 height 15
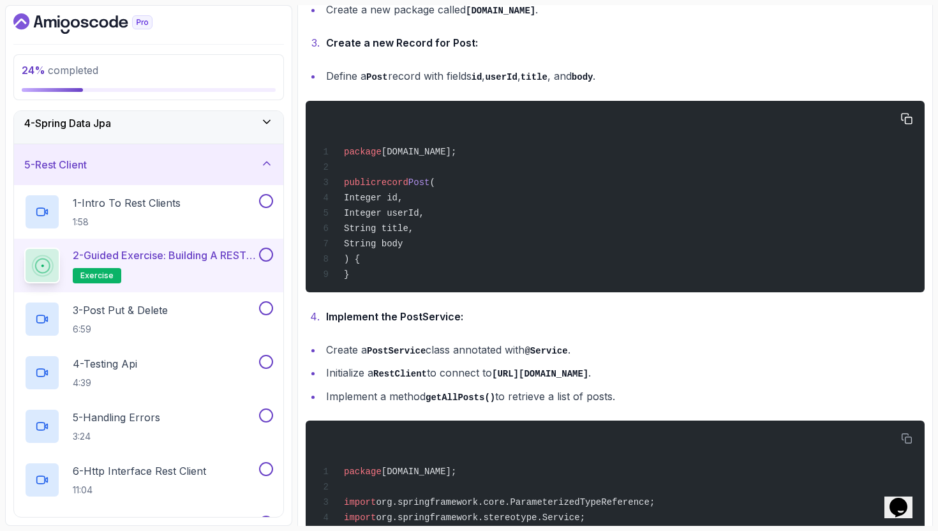
scroll to position [284, 0]
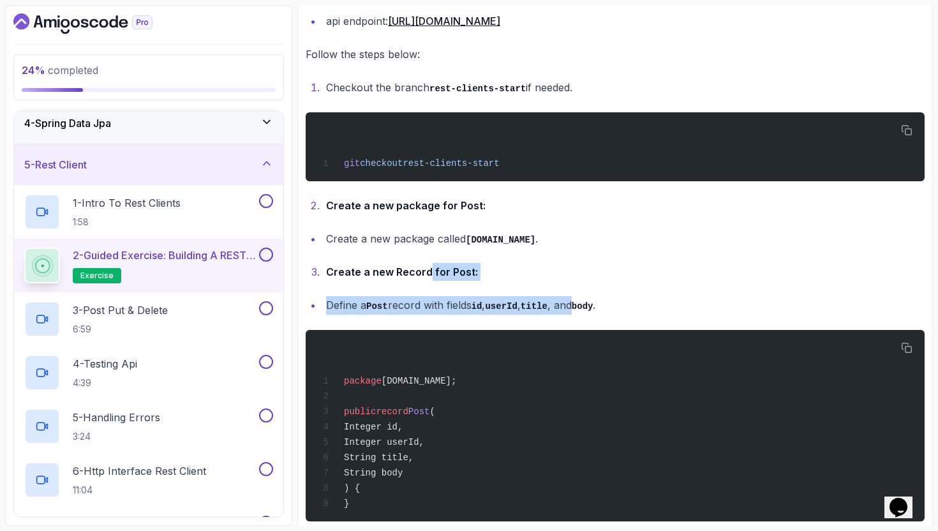
drag, startPoint x: 425, startPoint y: 273, endPoint x: 583, endPoint y: 311, distance: 162.8
click at [583, 311] on li "Define a Post record with fields id , userId , title , and body ." at bounding box center [623, 305] width 602 height 19
drag, startPoint x: 622, startPoint y: 304, endPoint x: 448, endPoint y: 267, distance: 178.2
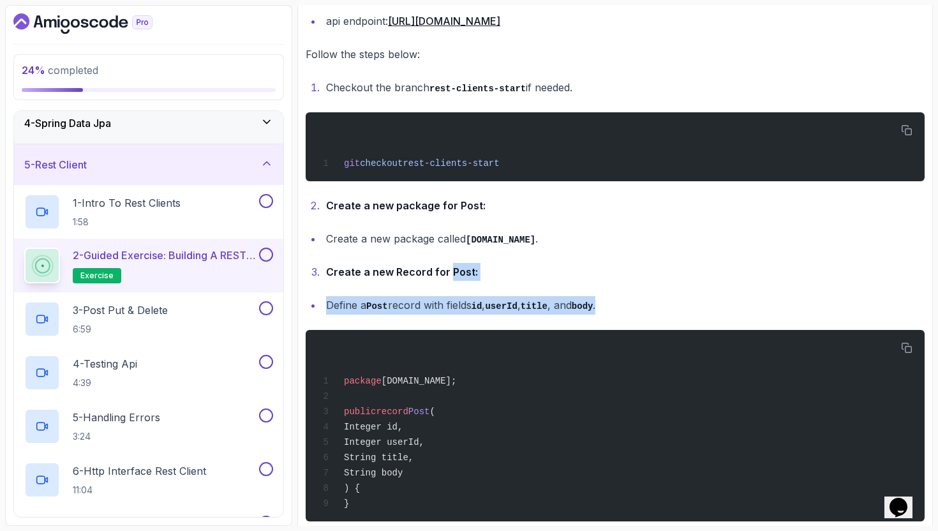
click at [448, 267] on strong "Create a new Record for Post:" at bounding box center [402, 271] width 152 height 13
drag, startPoint x: 448, startPoint y: 267, endPoint x: 664, endPoint y: 304, distance: 218.8
click at [664, 304] on li "Define a Post record with fields id , userId , title , and body ." at bounding box center [623, 305] width 602 height 19
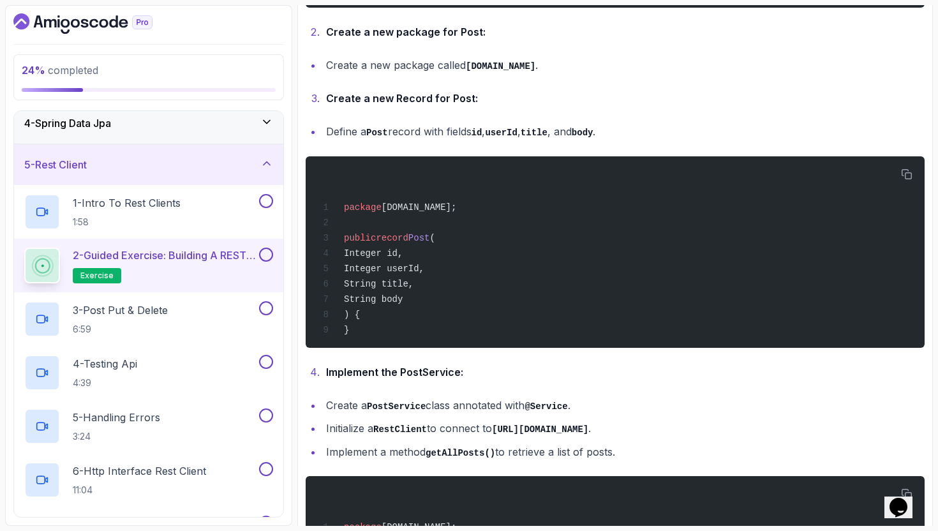
scroll to position [597, 0]
